Goal: Task Accomplishment & Management: Complete application form

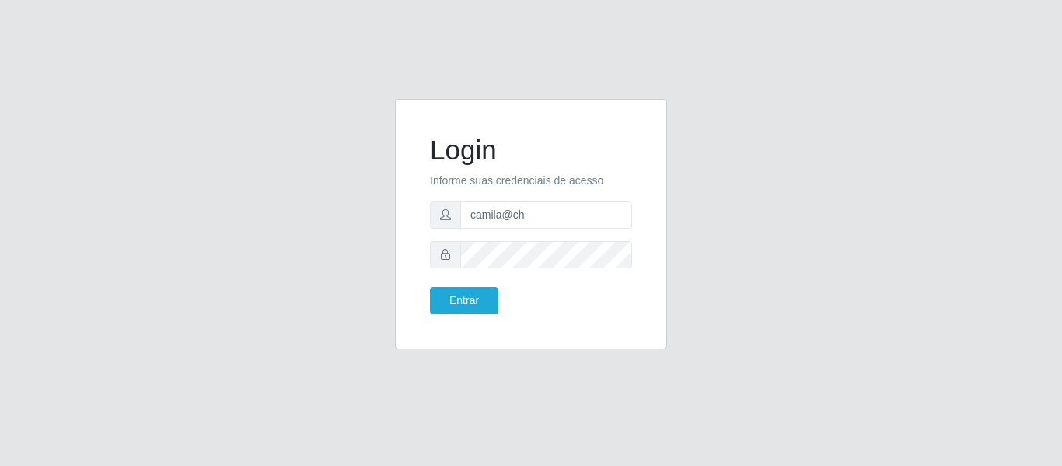
type input "camila@chinatowncg"
click at [480, 302] on button "Entrar" at bounding box center [464, 300] width 68 height 27
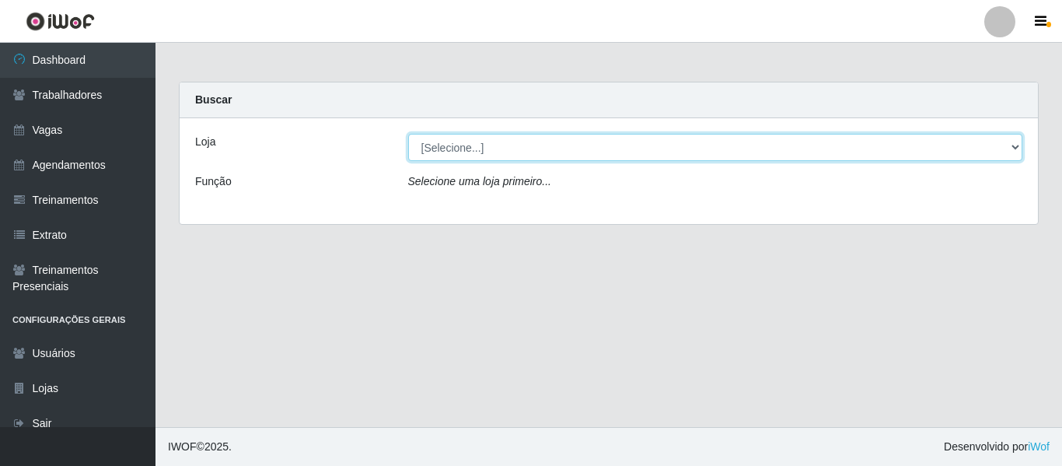
click at [505, 141] on select "[Selecione...] Chinatown Sushimi - [GEOGRAPHIC_DATA]" at bounding box center [715, 147] width 615 height 27
select select "357"
click at [408, 134] on select "[Selecione...] Chinatown Sushimi - [GEOGRAPHIC_DATA]" at bounding box center [715, 147] width 615 height 27
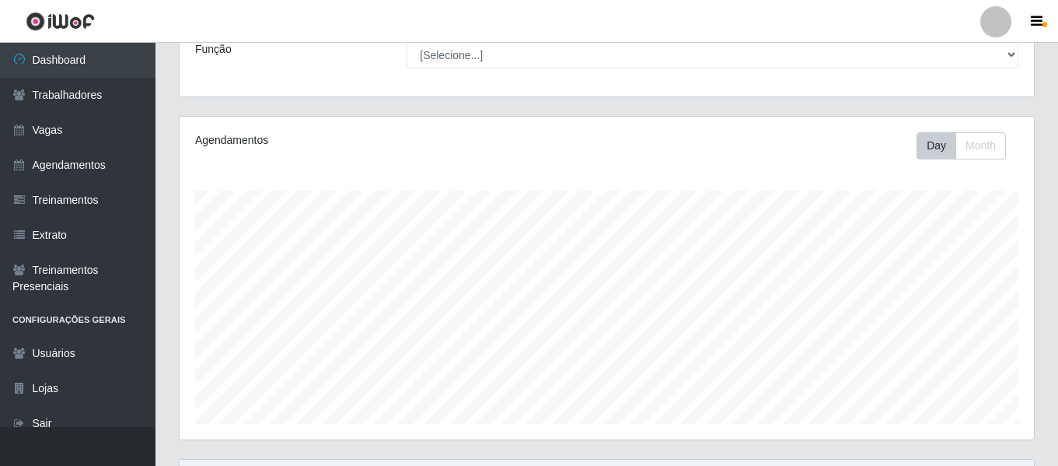
scroll to position [359, 0]
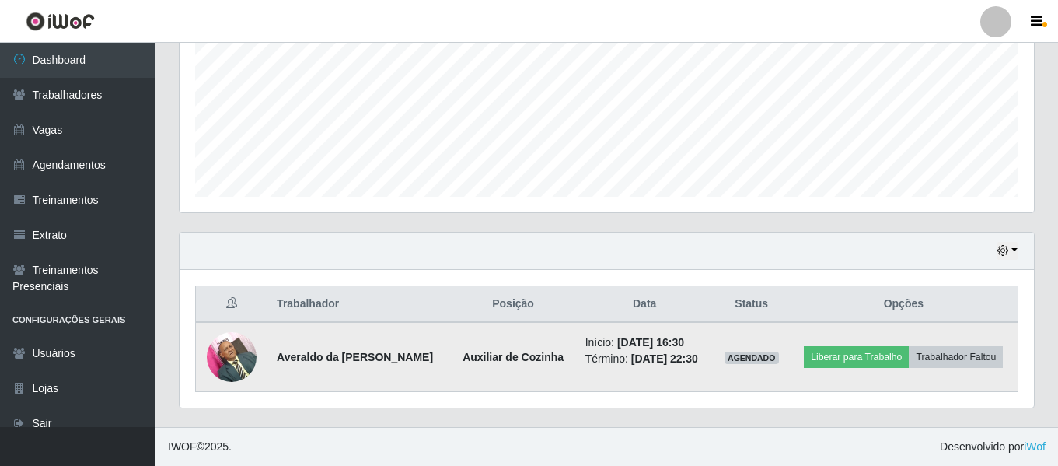
click at [433, 358] on strong "Averaldo da [PERSON_NAME]" at bounding box center [355, 357] width 156 height 12
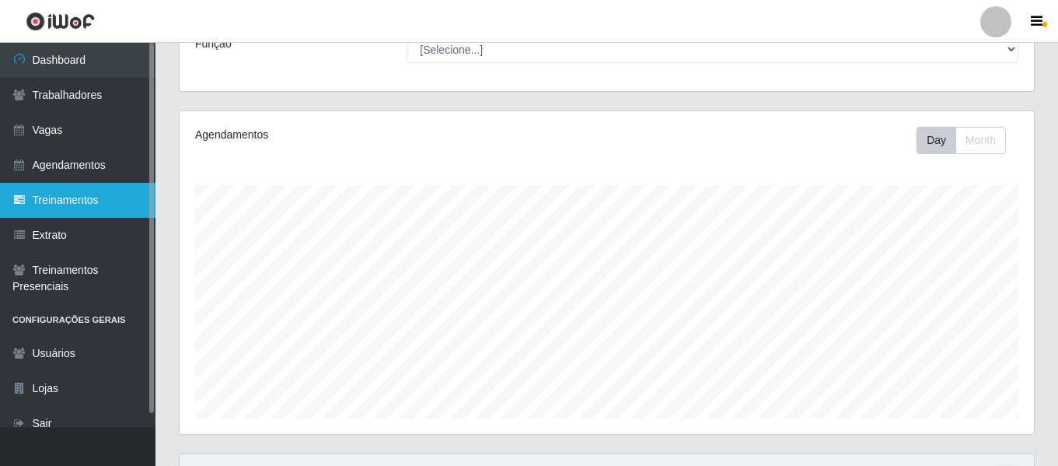
scroll to position [126, 0]
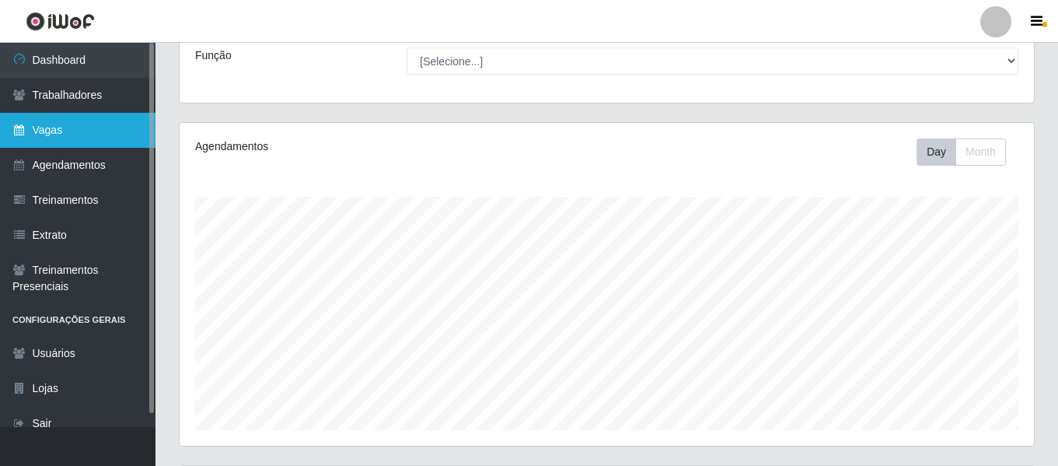
click at [104, 131] on link "Vagas" at bounding box center [78, 130] width 156 height 35
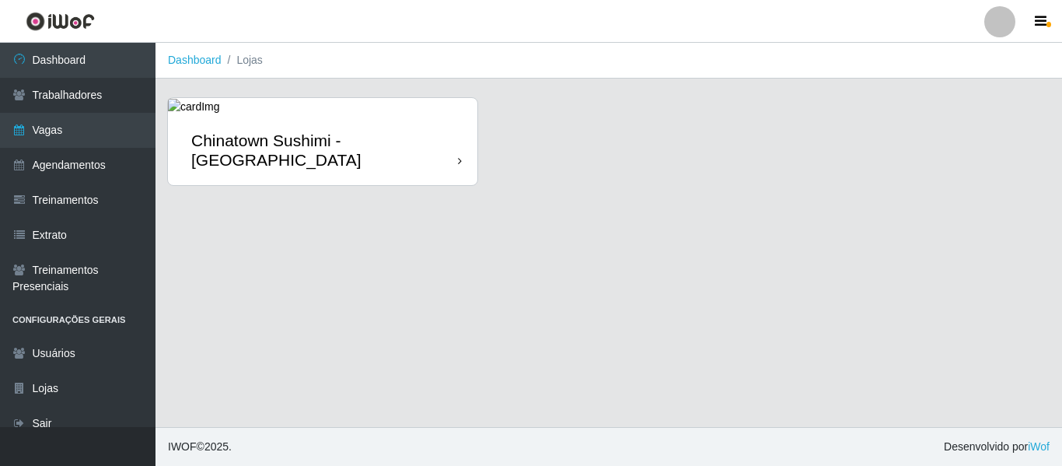
click at [357, 183] on div "Chinatown Sushimi - [GEOGRAPHIC_DATA]" at bounding box center [322, 150] width 309 height 70
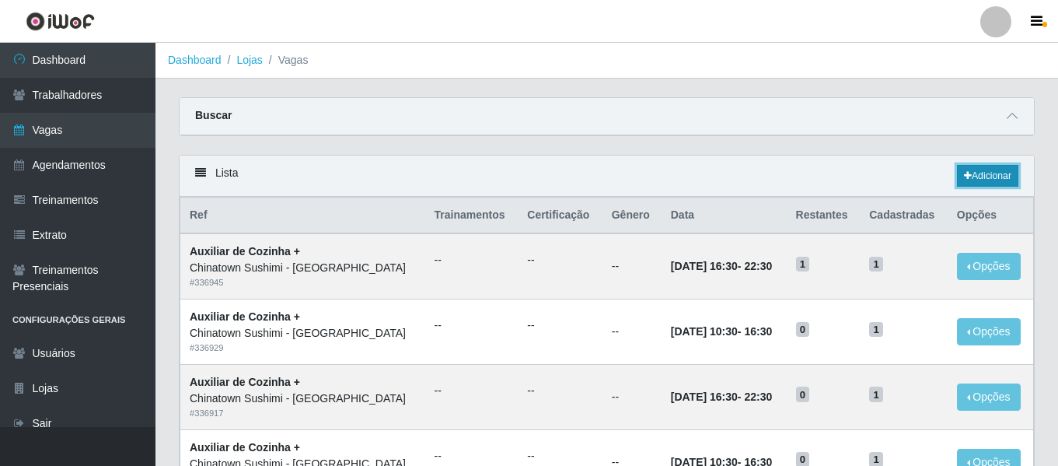
click at [982, 183] on link "Adicionar" at bounding box center [987, 176] width 61 height 22
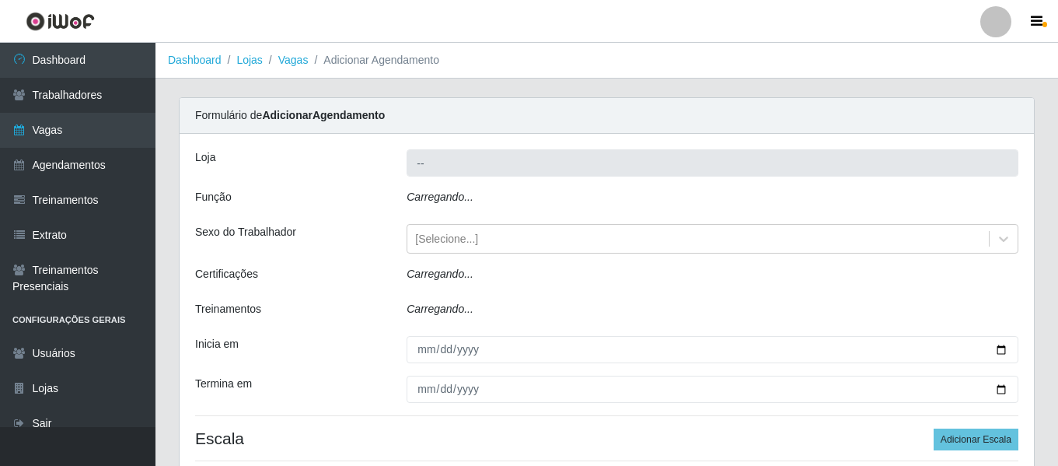
type input "Chinatown Sushimi - [GEOGRAPHIC_DATA]"
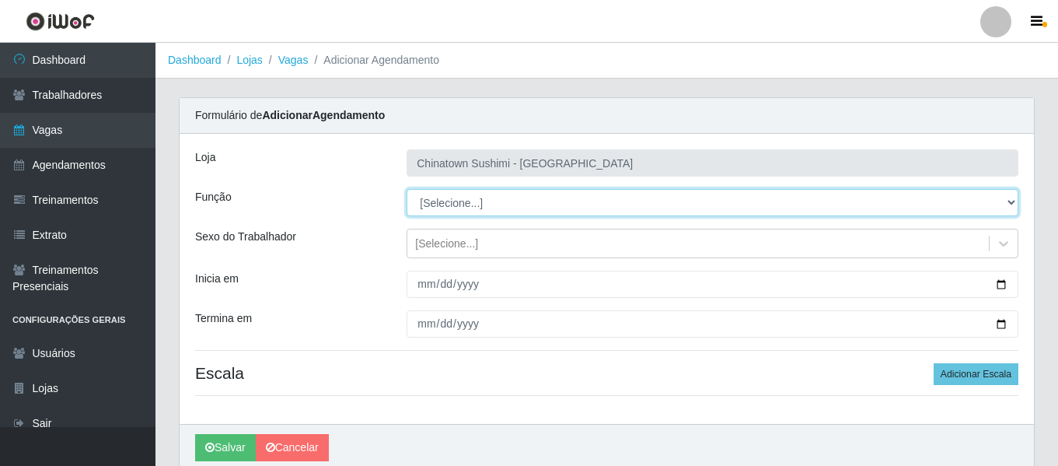
click at [443, 198] on select "[Selecione...] ASG ASG + ASG ++ Auxiliar de Cozinha Auxiliar de Cozinha + Auxil…" at bounding box center [713, 202] width 612 height 27
select select "95"
click at [407, 189] on select "[Selecione...] ASG ASG + ASG ++ Auxiliar de Cozinha Auxiliar de Cozinha + Auxil…" at bounding box center [713, 202] width 612 height 27
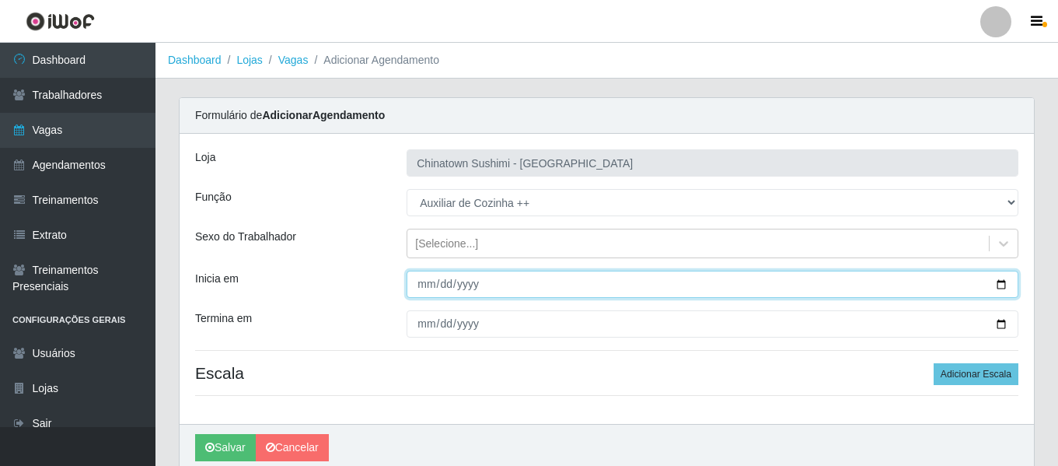
click at [426, 284] on input "Inicia em" at bounding box center [713, 284] width 612 height 27
type input "[DATE]"
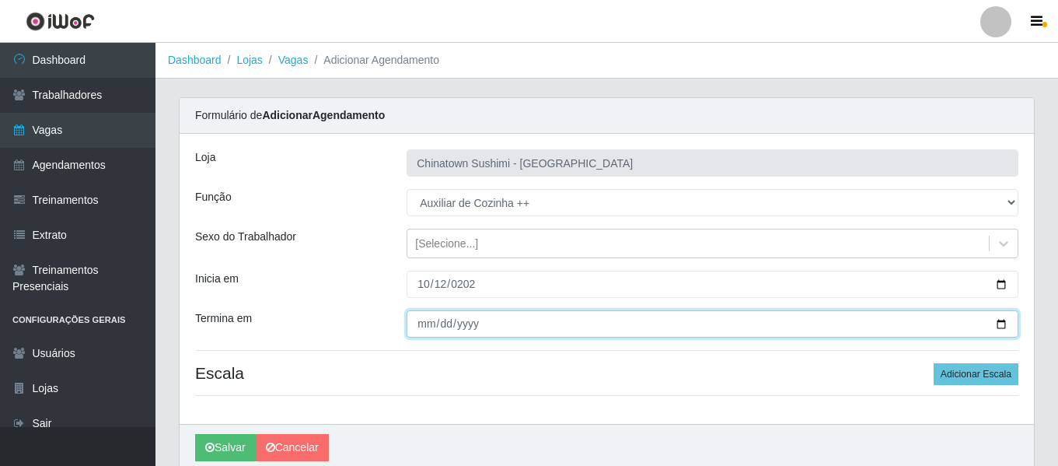
click at [422, 315] on input "Termina em" at bounding box center [713, 323] width 612 height 27
type input "[DATE]"
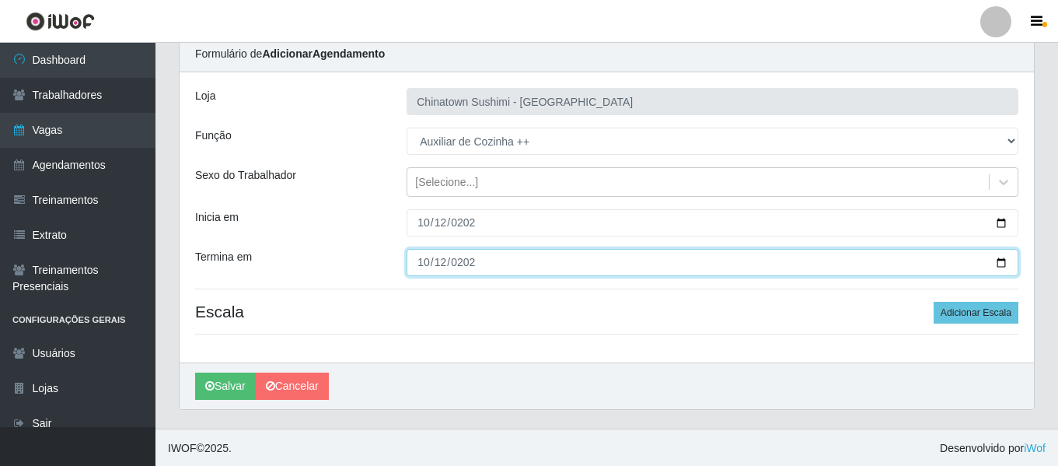
scroll to position [63, 0]
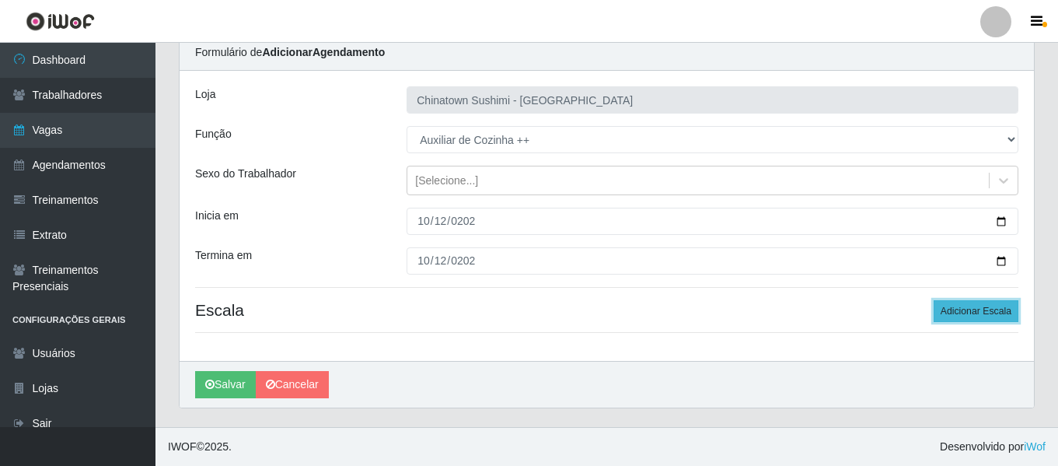
click at [956, 316] on button "Adicionar Escala" at bounding box center [976, 311] width 85 height 22
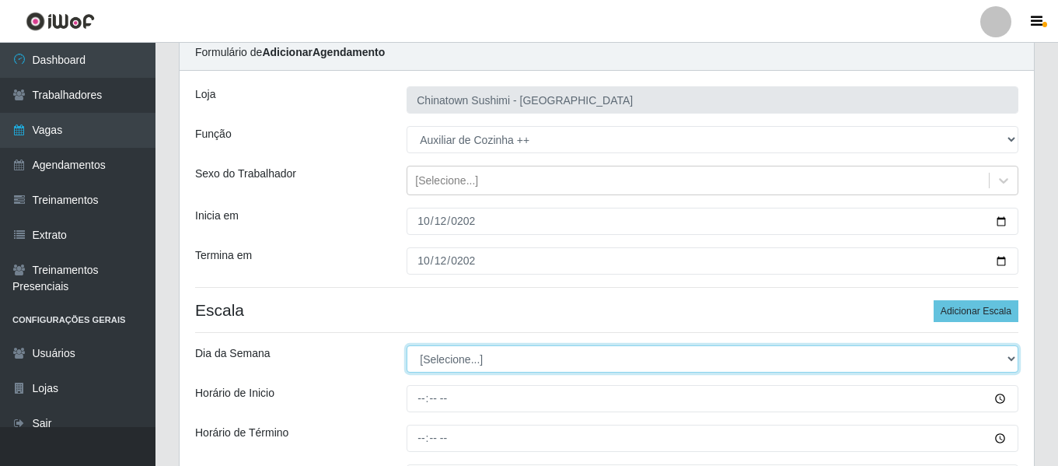
click at [606, 357] on select "[Selecione...] Segunda Terça Quarta Quinta Sexta Sábado Domingo" at bounding box center [713, 358] width 612 height 27
select select "0"
click at [407, 345] on select "[Selecione...] Segunda Terça Quarta Quinta Sexta Sábado Domingo" at bounding box center [713, 358] width 612 height 27
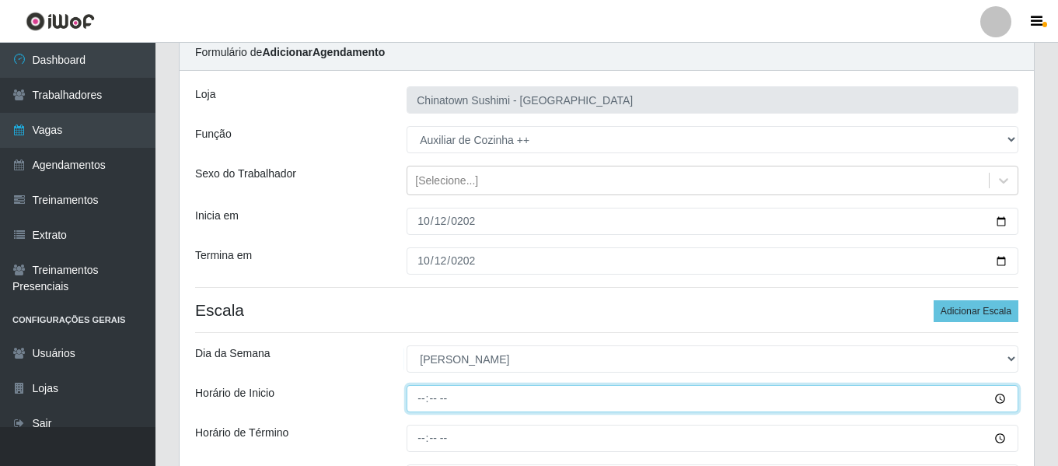
click at [412, 403] on input "Horário de Inicio" at bounding box center [713, 398] width 612 height 27
type input "16:00"
type input "16:30"
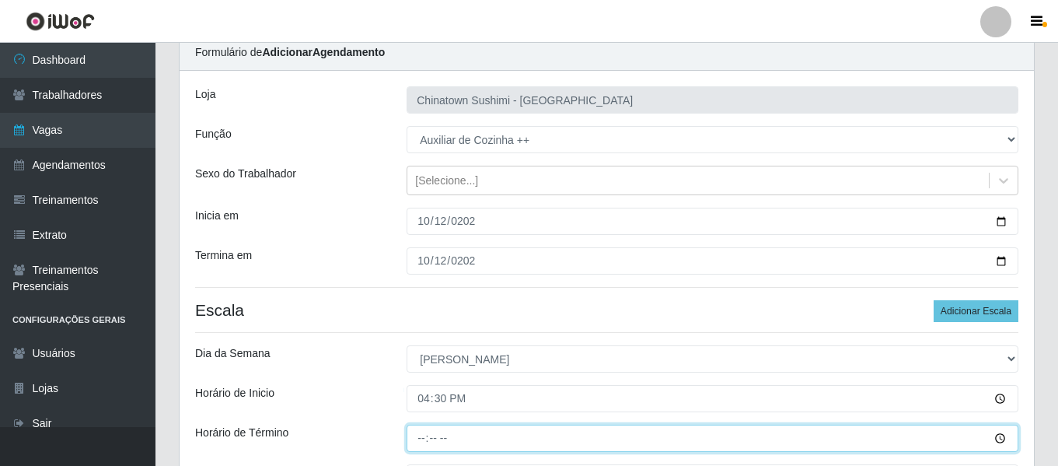
click at [427, 442] on input "Horário de Término" at bounding box center [713, 438] width 612 height 27
type input "22:30"
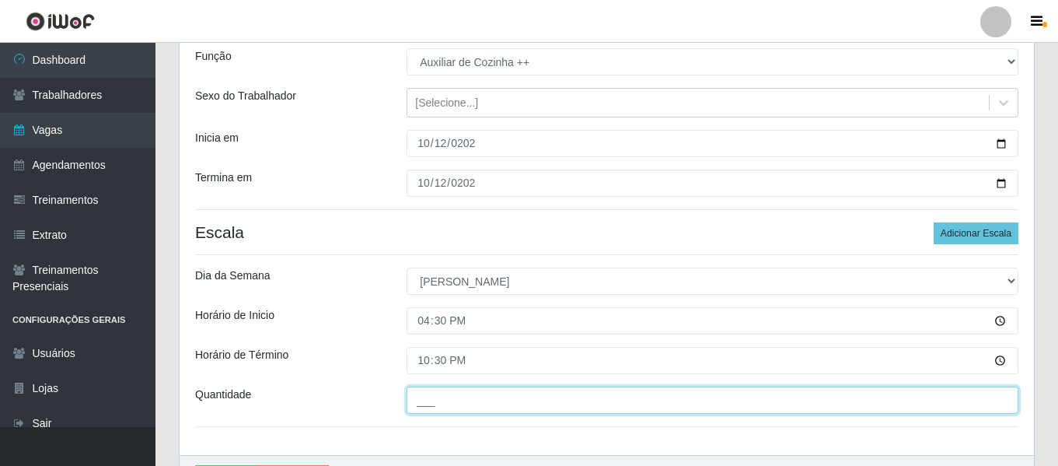
click at [453, 400] on input "___" at bounding box center [713, 399] width 612 height 27
type input "1__"
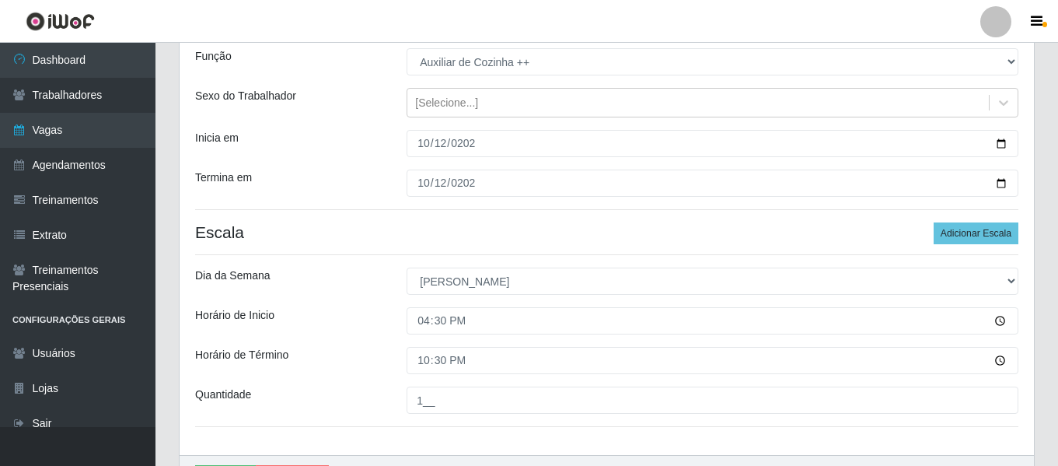
click at [362, 245] on div "Loja Chinatown Sushimi - Campina Grande Função [Selecione...] ASG ASG + ASG ++ …" at bounding box center [607, 224] width 855 height 462
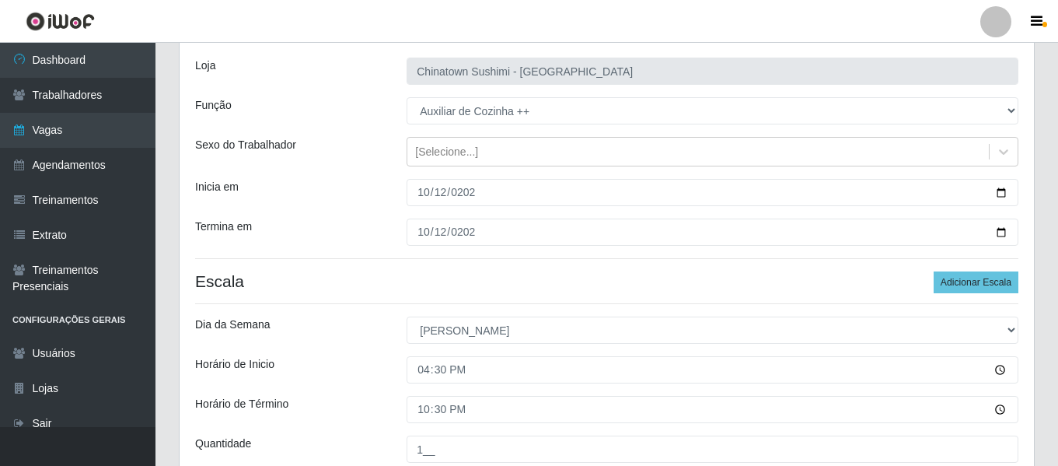
scroll to position [235, 0]
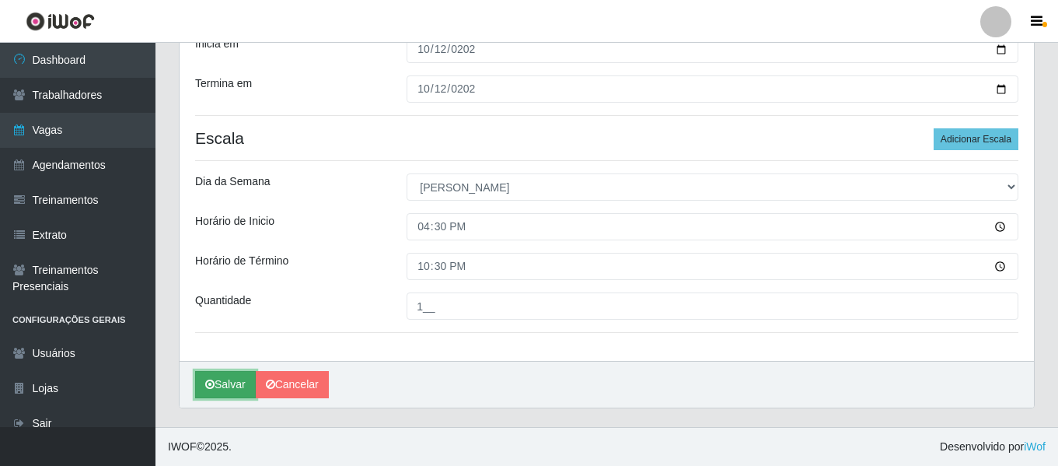
click at [215, 391] on button "Salvar" at bounding box center [225, 384] width 61 height 27
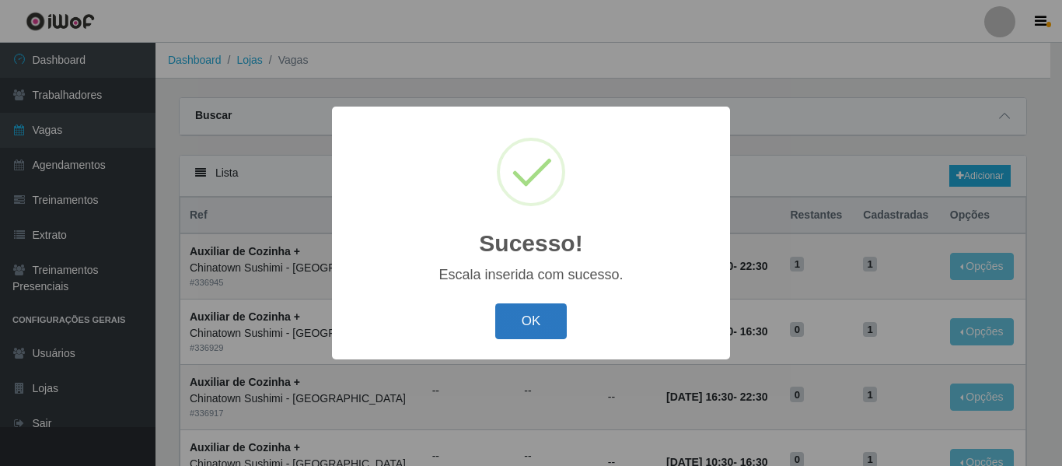
click at [539, 328] on button "OK" at bounding box center [531, 321] width 72 height 37
